Goal: Entertainment & Leisure: Browse casually

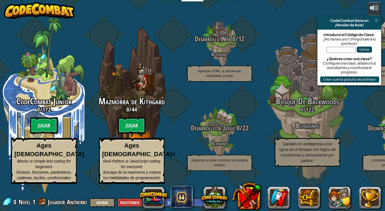
select select "es-ES"
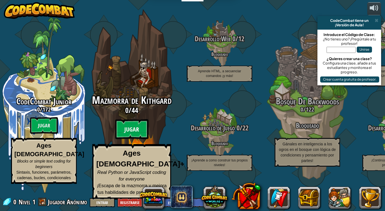
click at [133, 139] on btn "Jugar" at bounding box center [131, 129] width 33 height 20
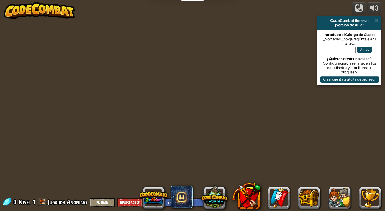
select select "es-ES"
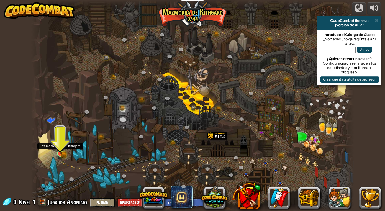
click at [59, 147] on img at bounding box center [60, 145] width 5 height 5
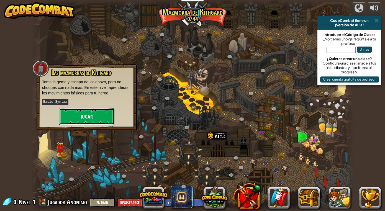
click at [84, 111] on button "Jugar" at bounding box center [86, 116] width 55 height 17
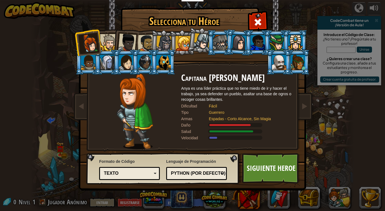
click at [107, 39] on div at bounding box center [108, 42] width 17 height 17
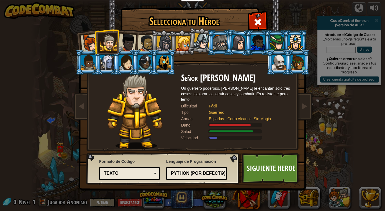
click at [221, 41] on div at bounding box center [220, 42] width 14 height 15
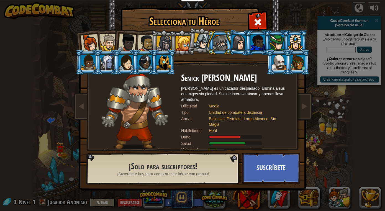
click at [292, 50] on li at bounding box center [297, 62] width 25 height 25
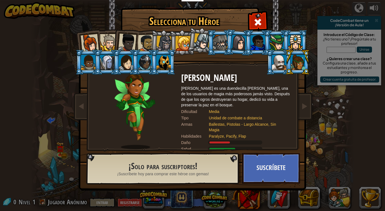
click at [241, 46] on div at bounding box center [238, 43] width 15 height 16
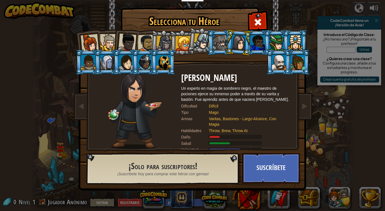
click at [299, 42] on div at bounding box center [295, 42] width 14 height 15
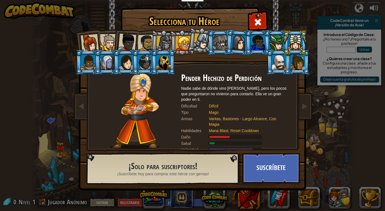
click at [83, 65] on div at bounding box center [88, 62] width 14 height 15
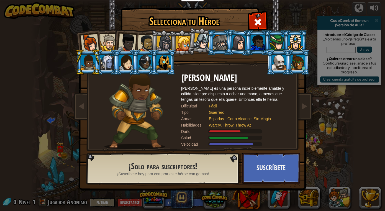
click at [106, 62] on div at bounding box center [107, 62] width 14 height 15
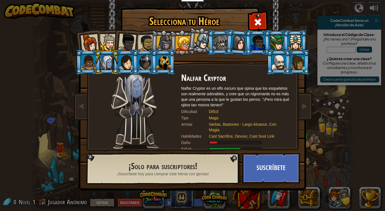
click at [237, 42] on div at bounding box center [238, 43] width 15 height 16
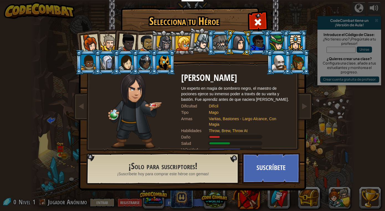
click at [289, 44] on div at bounding box center [295, 42] width 14 height 15
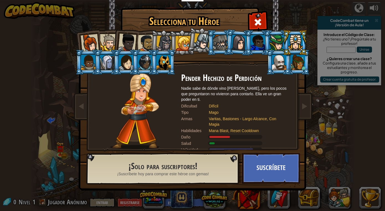
click at [260, 29] on div "Capitana [PERSON_NAME] Anya es una líder práctica que no tiene miedo de ir y ha…" at bounding box center [193, 87] width 208 height 121
click at [259, 25] on span at bounding box center [257, 22] width 9 height 9
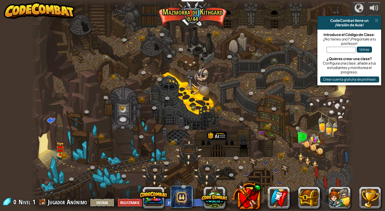
click at [53, 9] on img at bounding box center [39, 10] width 71 height 17
